Goal: Feedback & Contribution: Submit feedback/report problem

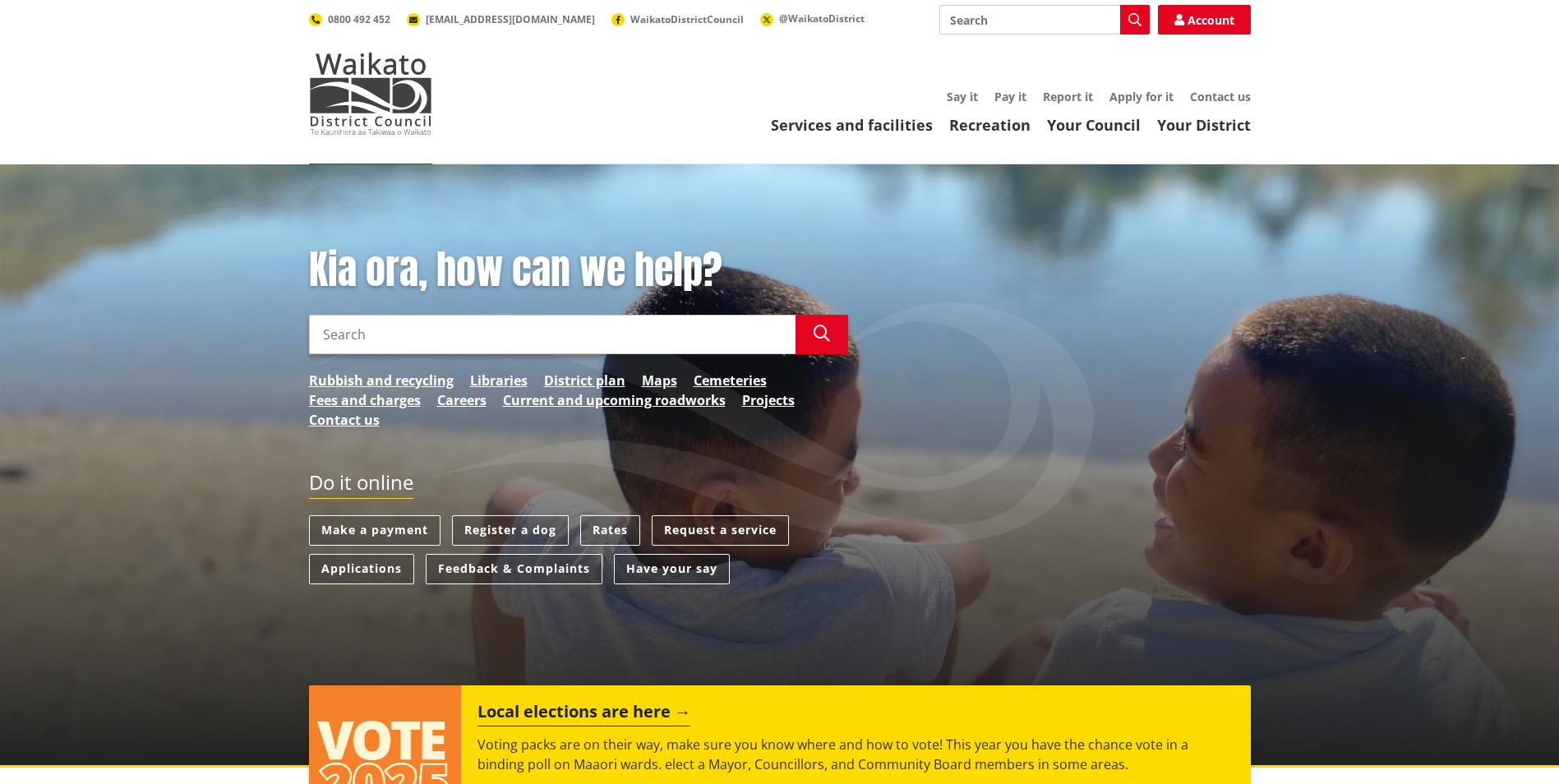
click at [1038, 547] on div "Do it online Make a payment Register a dog Rates Request a service Applications…" at bounding box center [780, 535] width 966 height 129
click at [552, 568] on link "Feedback & Complaints" at bounding box center [514, 569] width 176 height 31
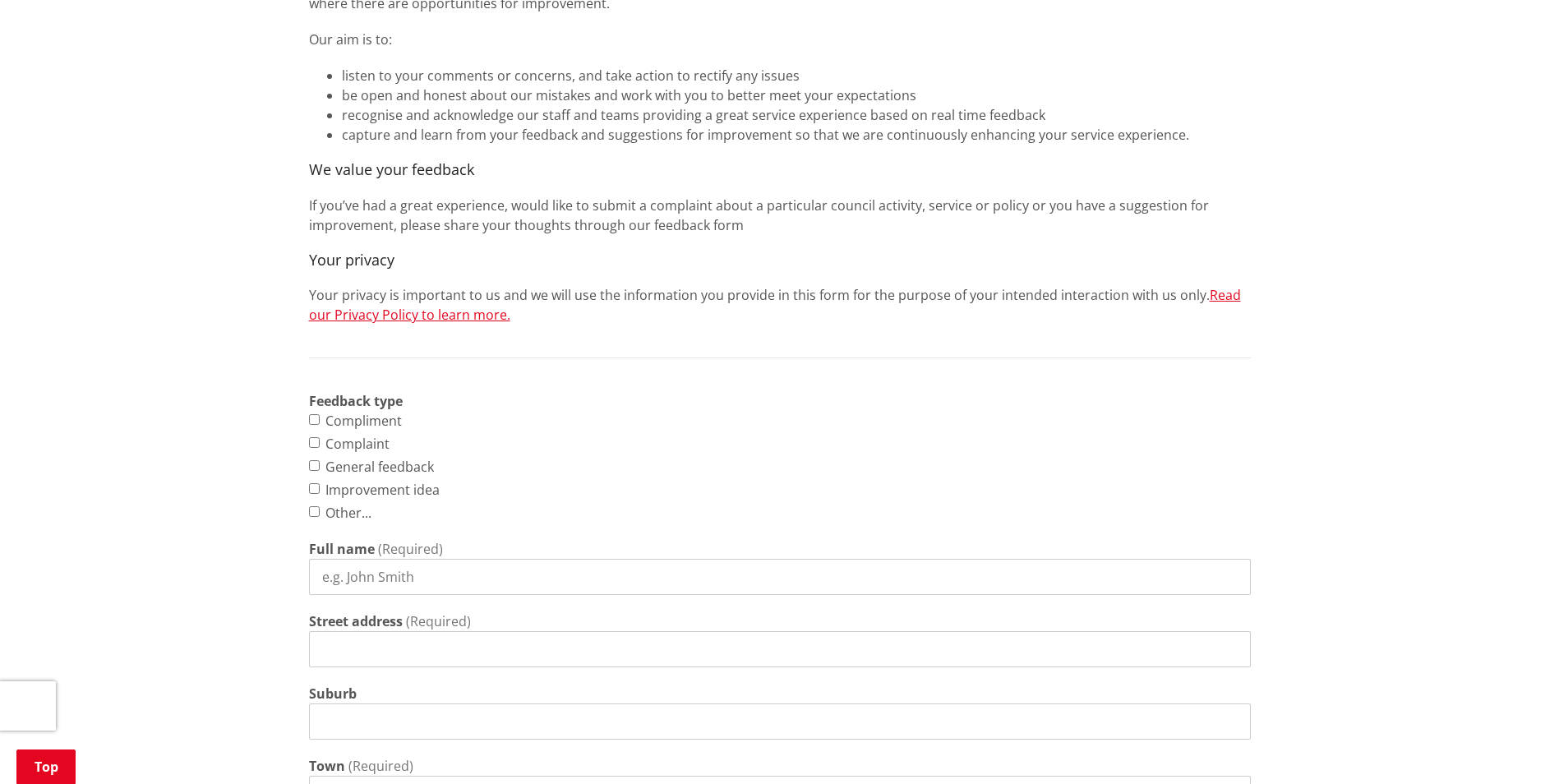
scroll to position [568, 0]
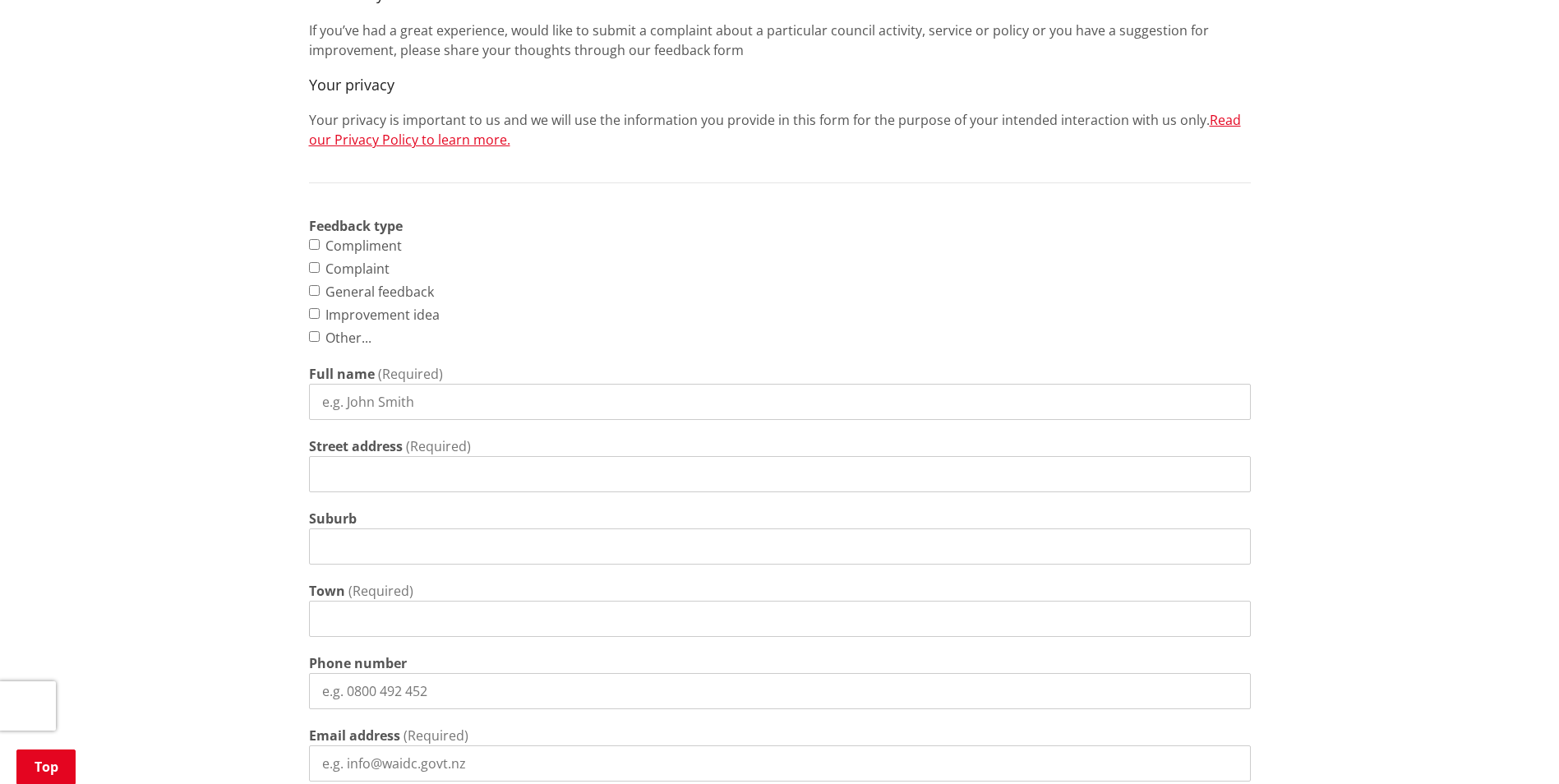
click at [1553, 328] on div "Home Contact us Feedback & Complaints Feedback & Complaints Tell us how we are …" at bounding box center [779, 453] width 1559 height 1713
click at [314, 267] on input "Complaint" at bounding box center [314, 267] width 11 height 11
checkbox input "true"
click at [406, 397] on input "Full name" at bounding box center [780, 401] width 942 height 36
type input "Virendra Prasad"
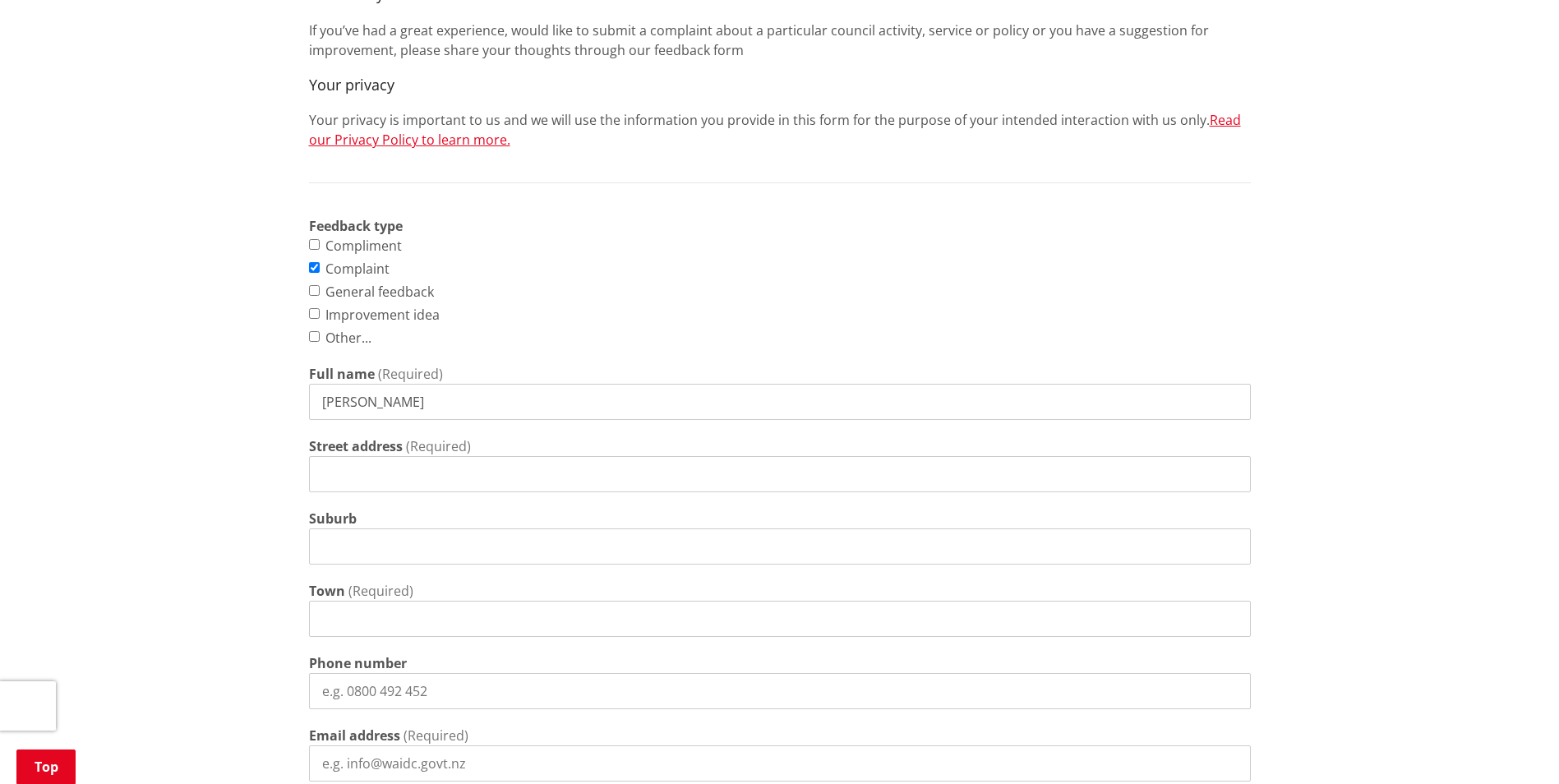
type input "0272687656"
type input "virendra.prasad@waikatodc.govt.nz"
click at [378, 463] on input "Street address" at bounding box center [780, 474] width 942 height 36
type input "9 Pyne Cr, Pokeno"
type input "Pokeno"
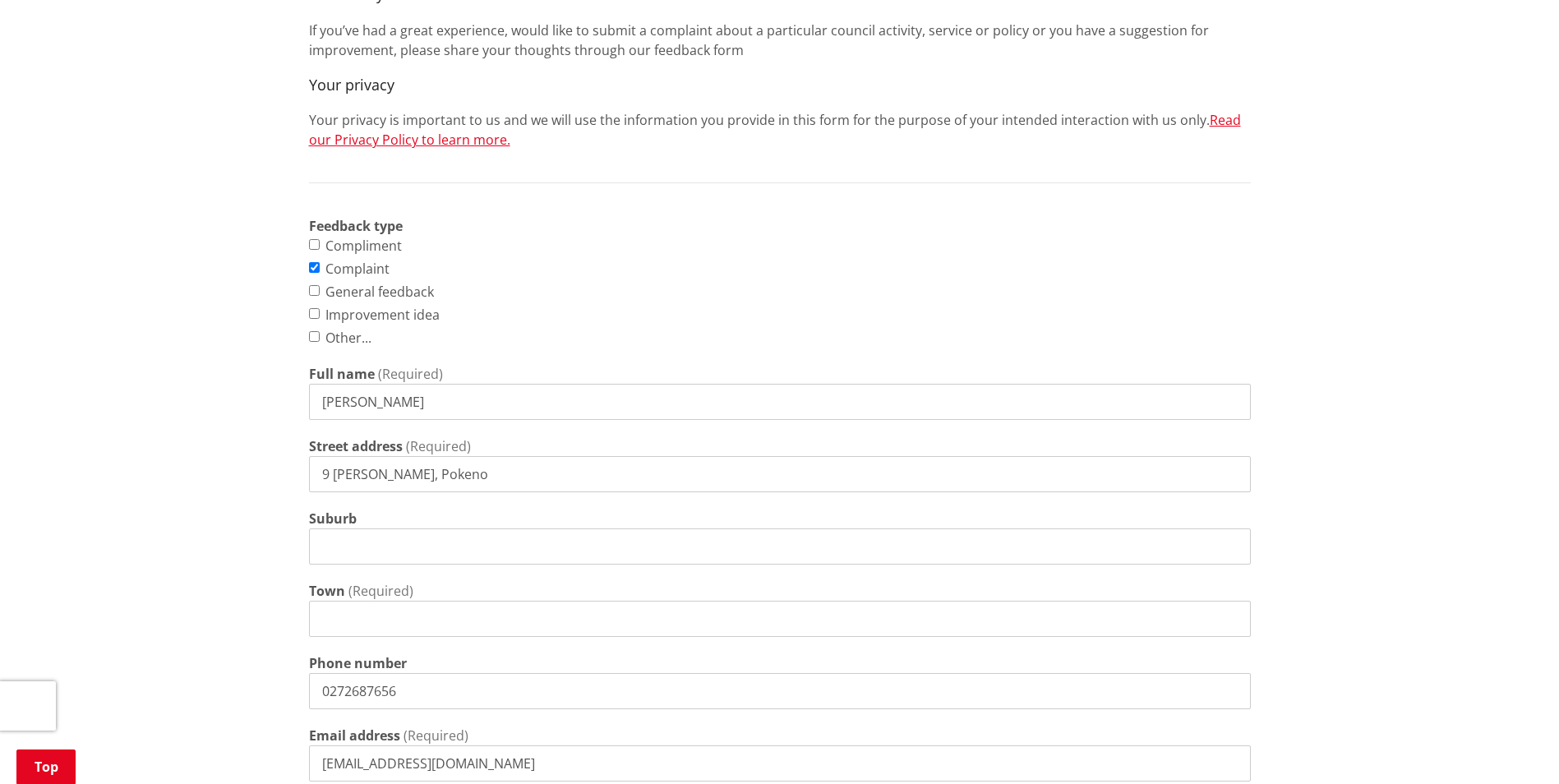
type input "Pokeno"
click at [450, 472] on input "9 Pyne Cr, Pokeno" at bounding box center [780, 474] width 942 height 36
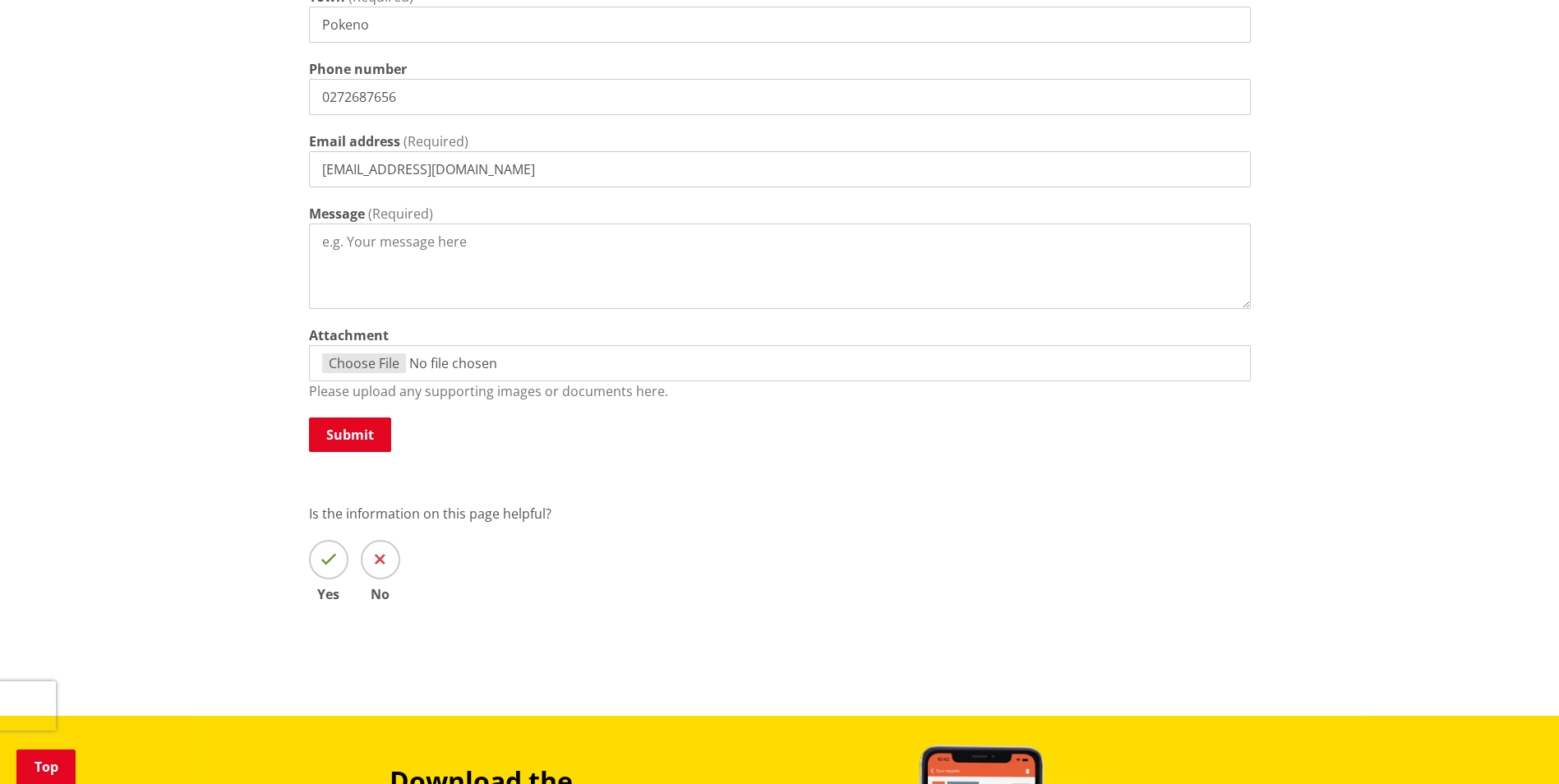
scroll to position [1164, 0]
